Goal: Answer question/provide support

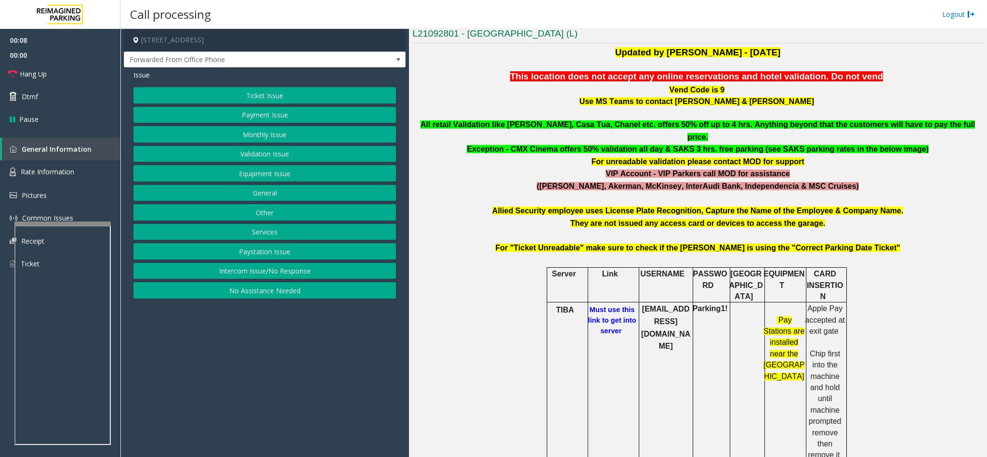
scroll to position [289, 0]
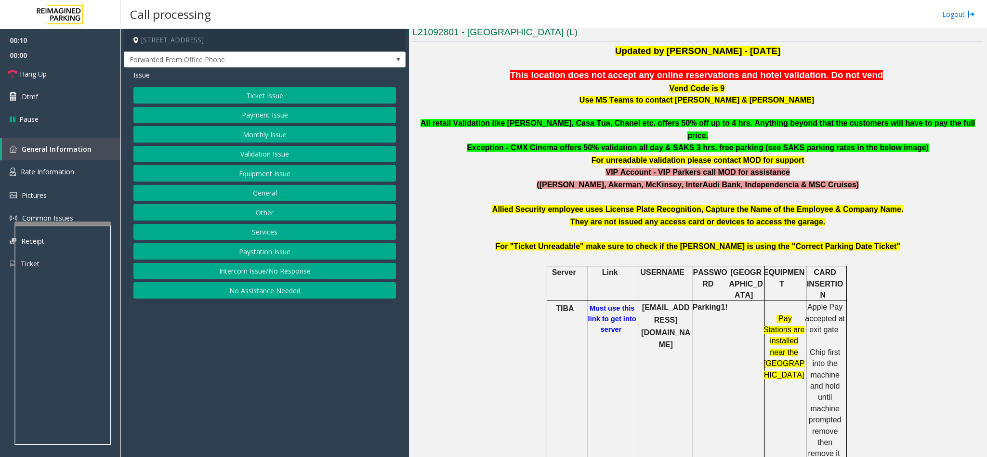
click at [857, 94] on p "Vend Code is 9" at bounding box center [697, 88] width 571 height 13
click at [57, 250] on div at bounding box center [62, 249] width 96 height 4
click at [48, 172] on span "Rate Information" at bounding box center [47, 171] width 53 height 9
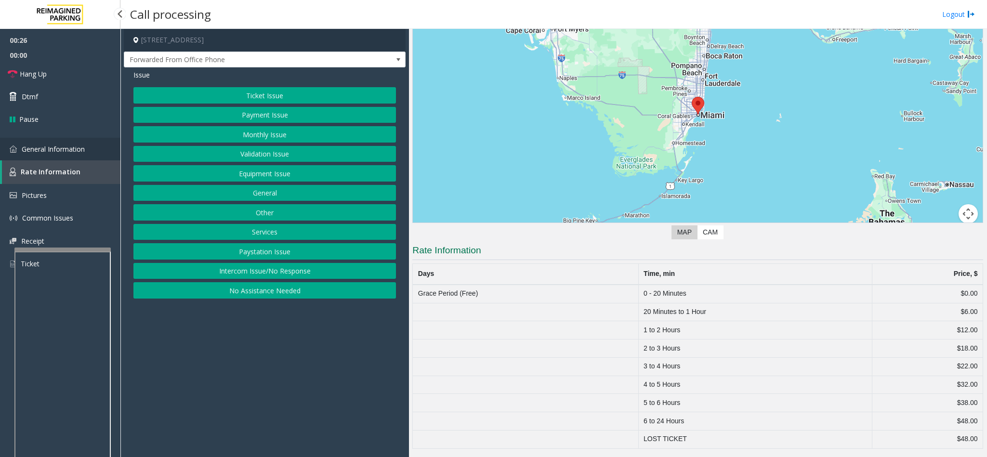
click at [39, 146] on span "General Information" at bounding box center [53, 148] width 63 height 9
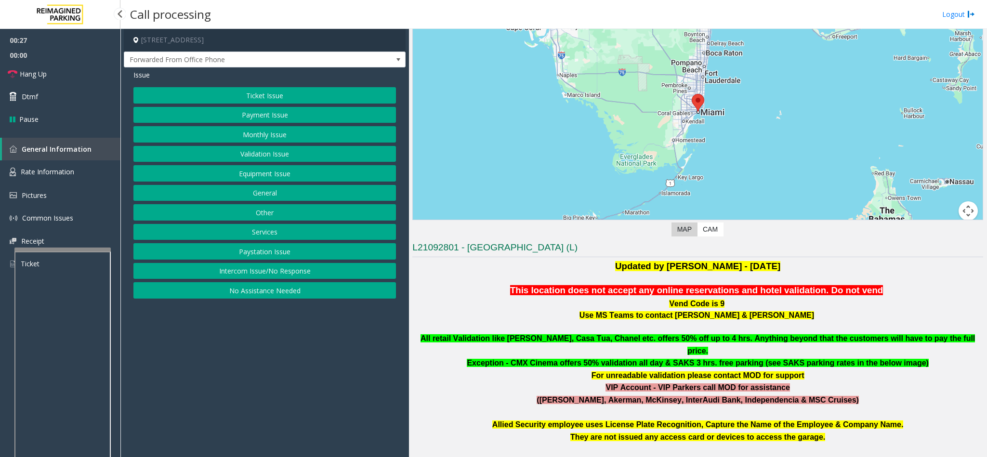
scroll to position [289, 0]
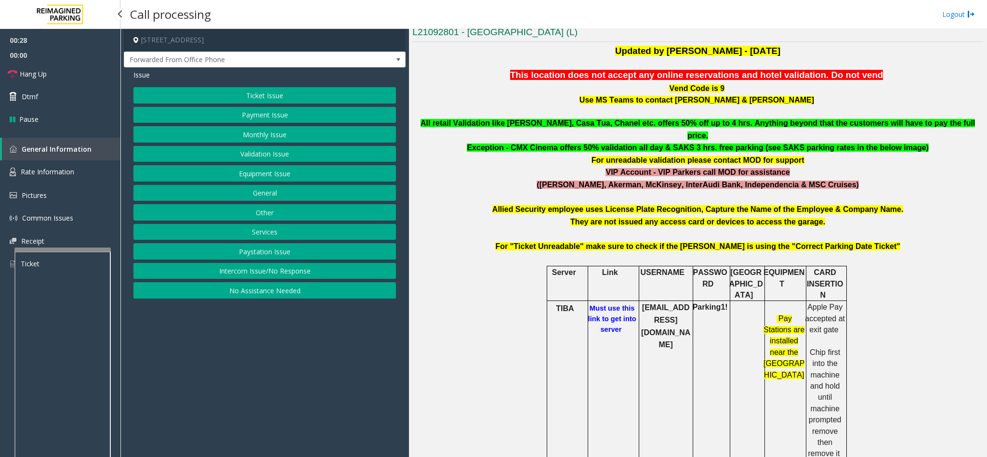
click at [49, 141] on link "General Information" at bounding box center [61, 149] width 118 height 23
click at [53, 172] on span "Rate Information" at bounding box center [47, 171] width 53 height 9
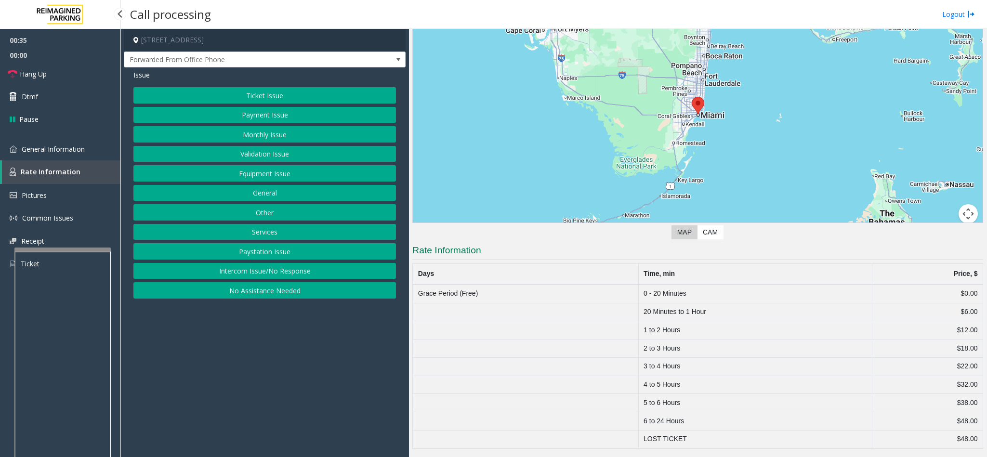
scroll to position [74, 0]
click at [52, 148] on span "General Information" at bounding box center [53, 148] width 63 height 9
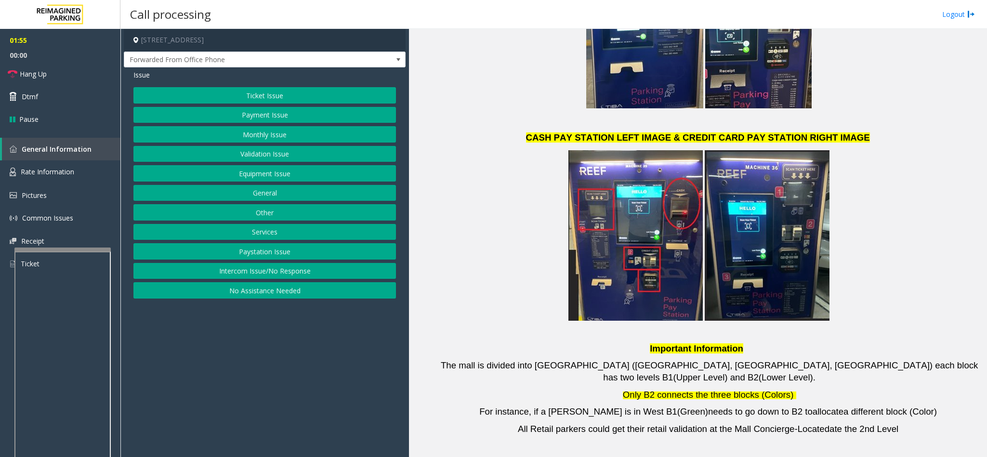
scroll to position [1981, 0]
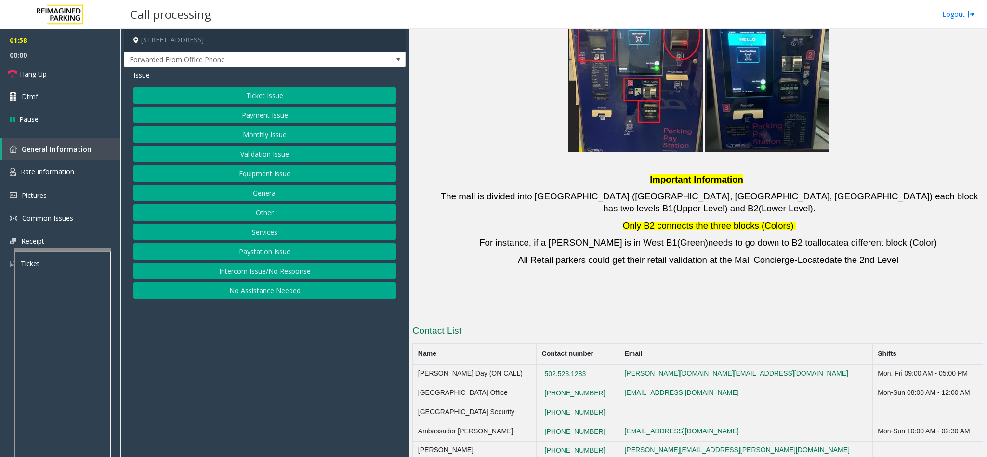
drag, startPoint x: 613, startPoint y: 298, endPoint x: 575, endPoint y: 304, distance: 38.1
click at [575, 403] on td "[PHONE_NUMBER]" at bounding box center [577, 412] width 83 height 19
click at [61, 74] on link "Hang Up" at bounding box center [60, 74] width 120 height 23
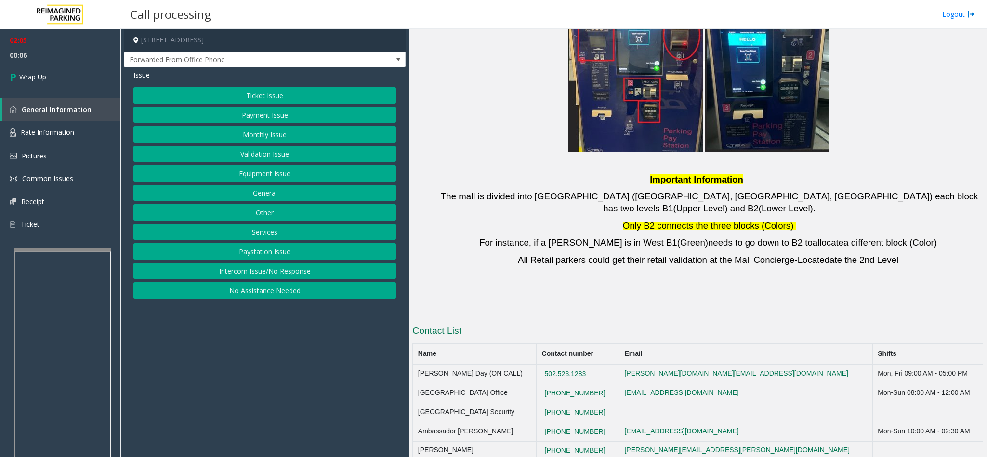
click at [256, 92] on button "Ticket Issue" at bounding box center [264, 95] width 262 height 16
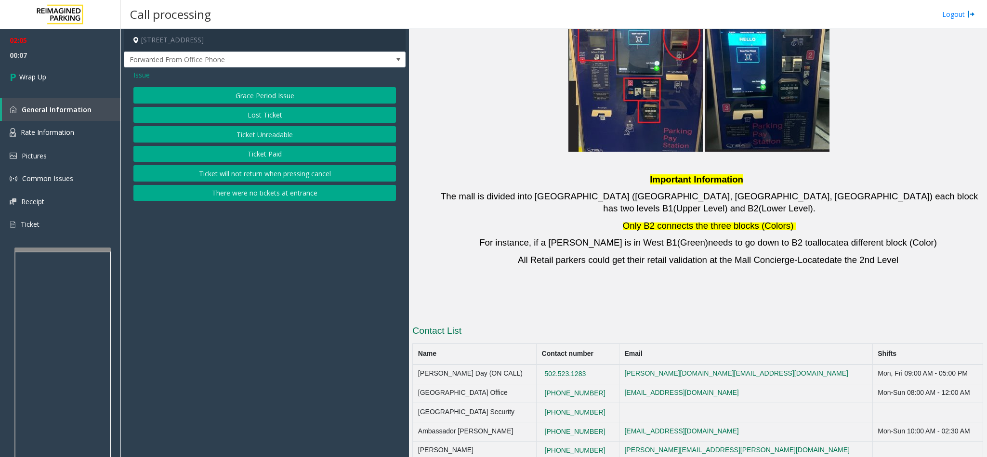
click at [264, 116] on button "Lost Ticket" at bounding box center [264, 115] width 262 height 16
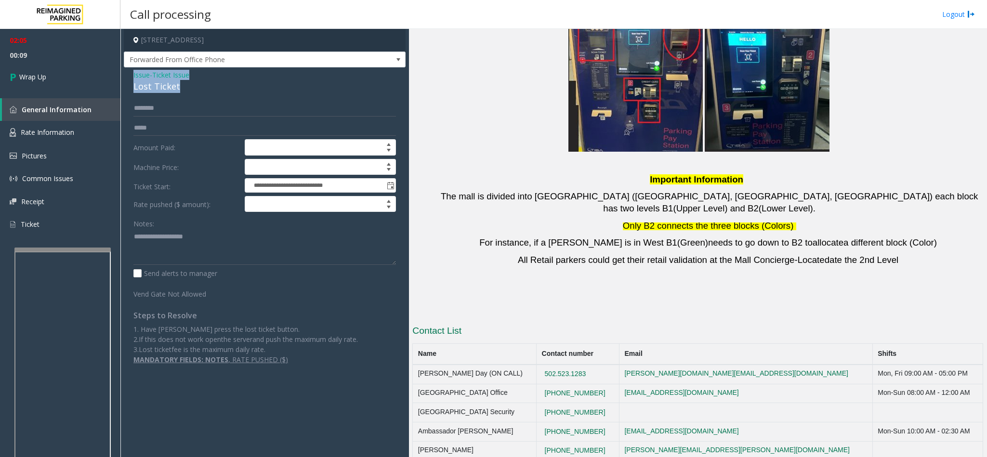
drag, startPoint x: 185, startPoint y: 86, endPoint x: 131, endPoint y: 78, distance: 54.0
click at [131, 78] on div "**********" at bounding box center [265, 220] width 282 height 306
copy div "Issue - Ticket Issue Lost Ticket"
paste textarea "**********"
click at [189, 245] on textarea at bounding box center [264, 247] width 262 height 36
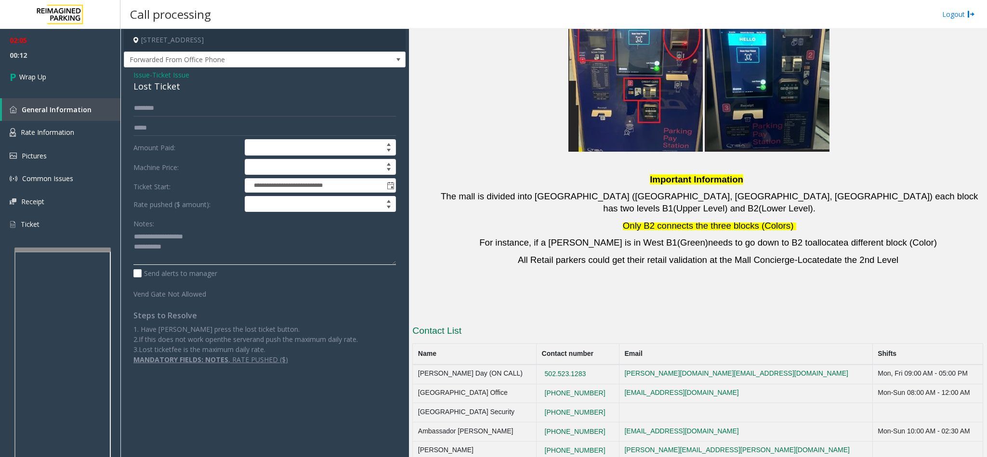
drag, startPoint x: 193, startPoint y: 240, endPoint x: 154, endPoint y: 238, distance: 39.0
click at [154, 238] on textarea at bounding box center [264, 247] width 262 height 36
click at [217, 253] on textarea at bounding box center [264, 247] width 262 height 36
type textarea "**********"
click at [63, 68] on link "Wrap Up" at bounding box center [60, 77] width 120 height 28
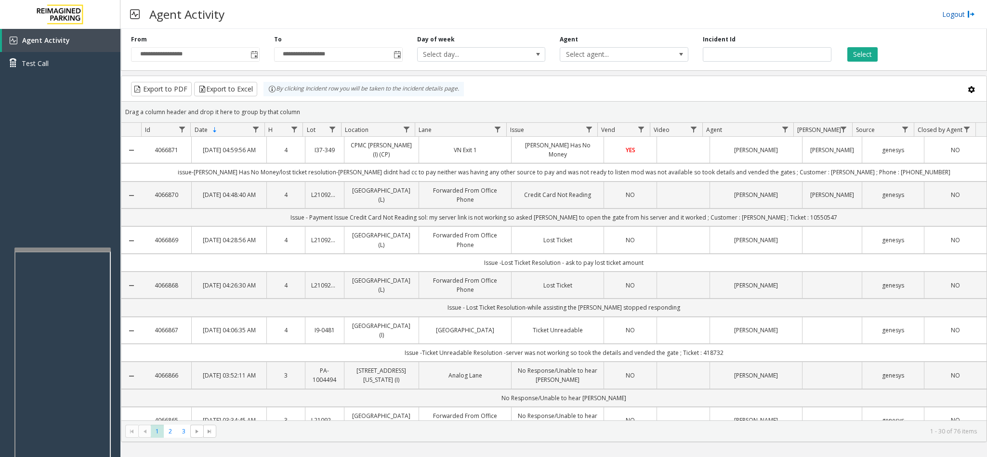
click at [959, 10] on link "Logout" at bounding box center [958, 14] width 33 height 10
